Goal: Check status

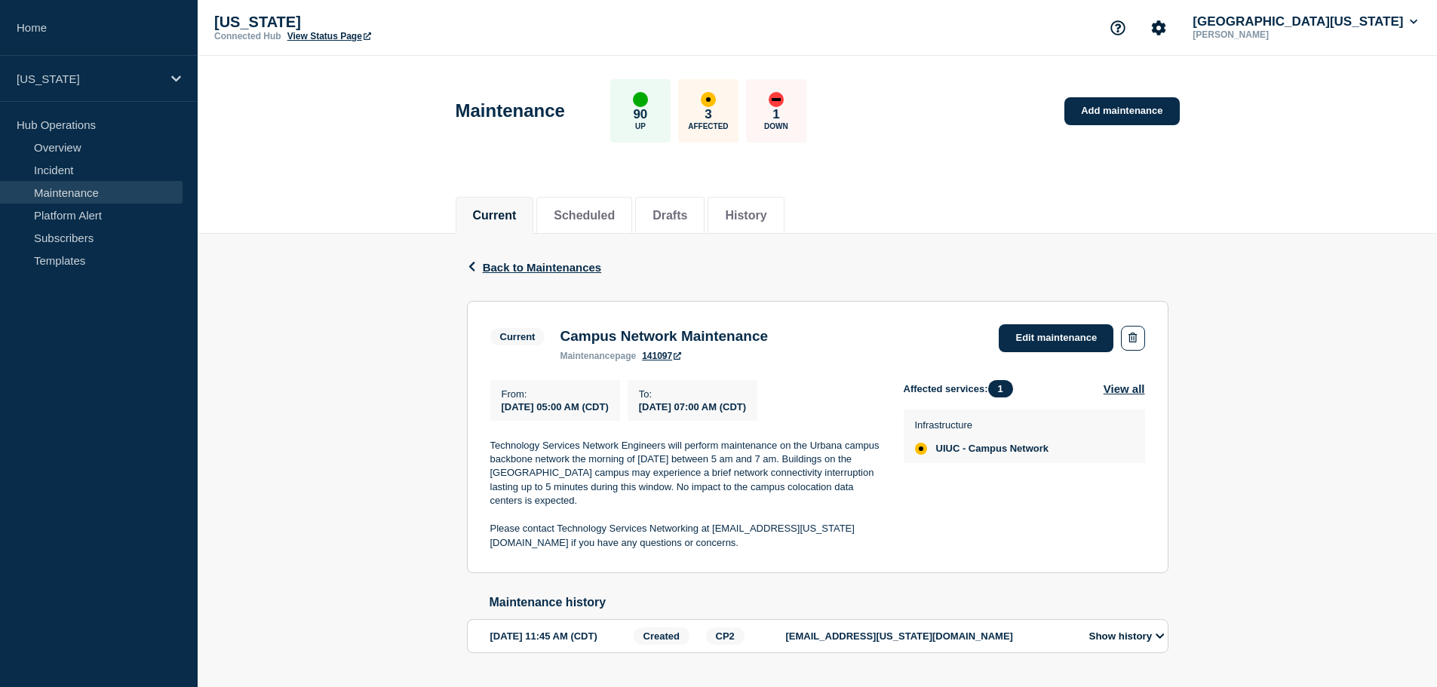
click at [893, 346] on div "Current Campus Network Maintenance maintenance page 141097 Edit maintenance" at bounding box center [817, 342] width 655 height 37
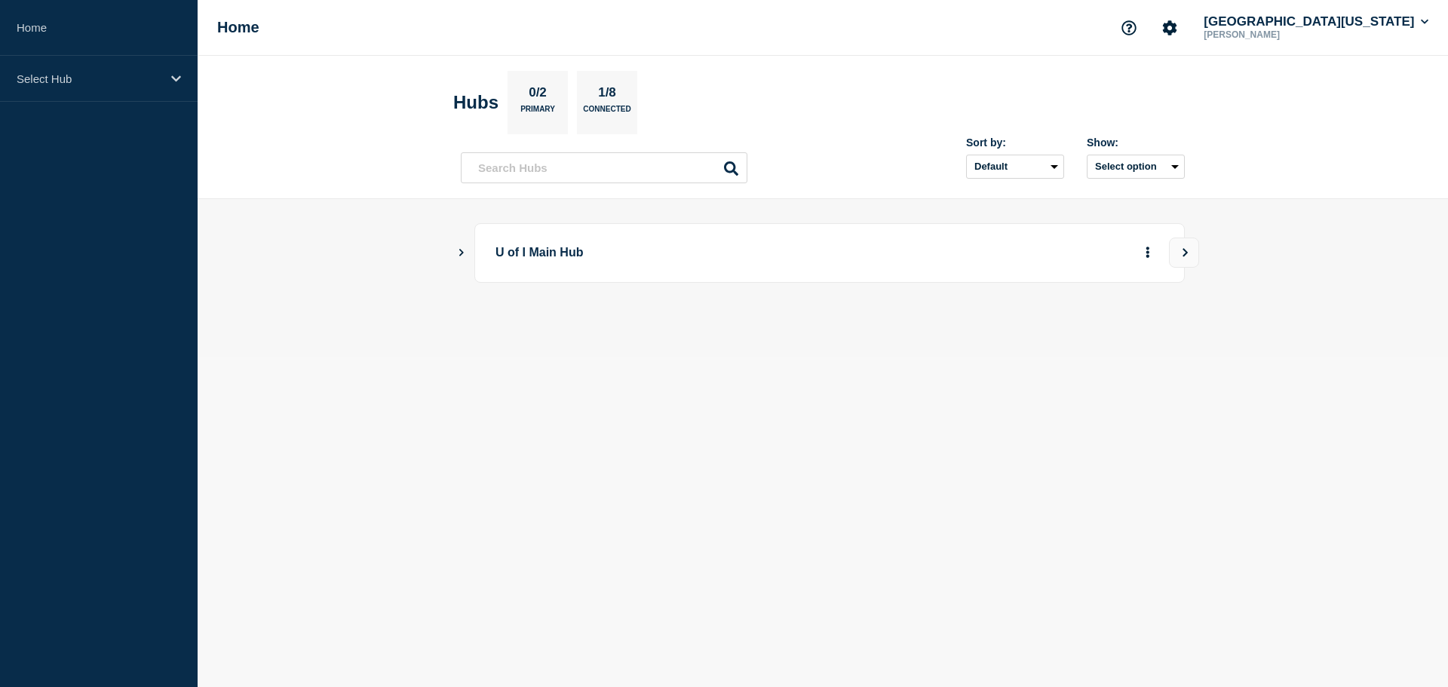
click at [459, 257] on button "Show Connected Hubs" at bounding box center [462, 252] width 8 height 11
click at [459, 253] on icon "Show Connected Hubs" at bounding box center [462, 252] width 8 height 10
click at [459, 253] on icon "Show Connected Hubs" at bounding box center [461, 252] width 10 height 8
click at [1106, 329] on button "See overview" at bounding box center [1095, 329] width 80 height 30
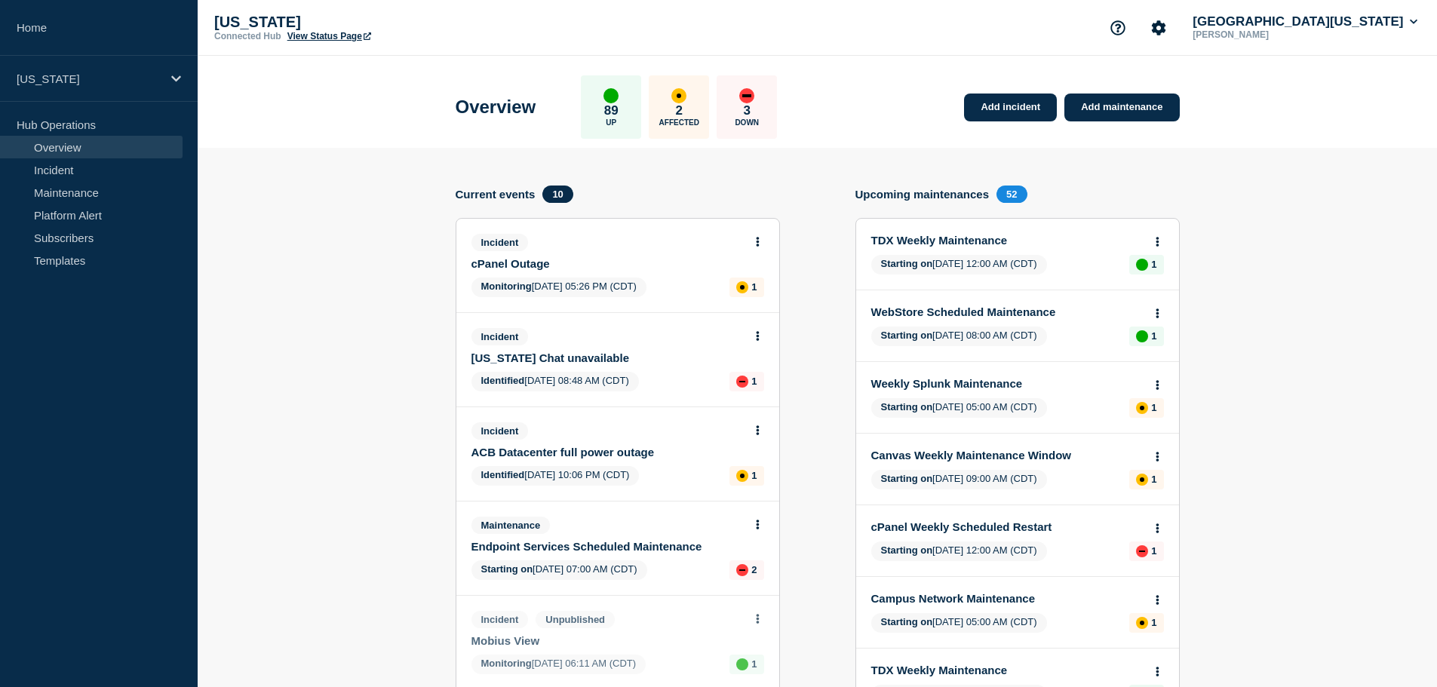
click at [326, 35] on link "View Status Page" at bounding box center [329, 36] width 84 height 11
